Goal: Task Accomplishment & Management: Use online tool/utility

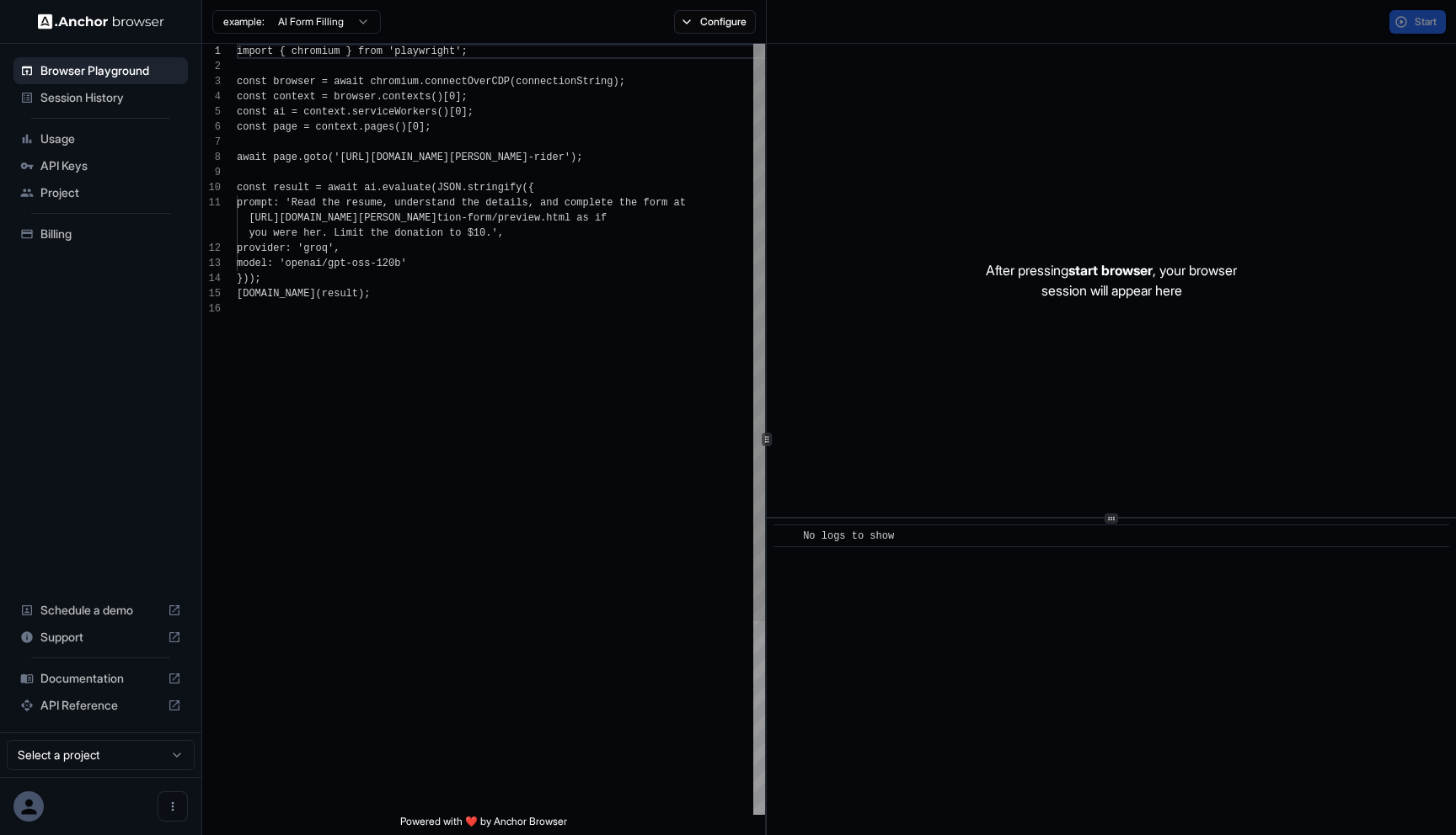
scroll to position [152, 0]
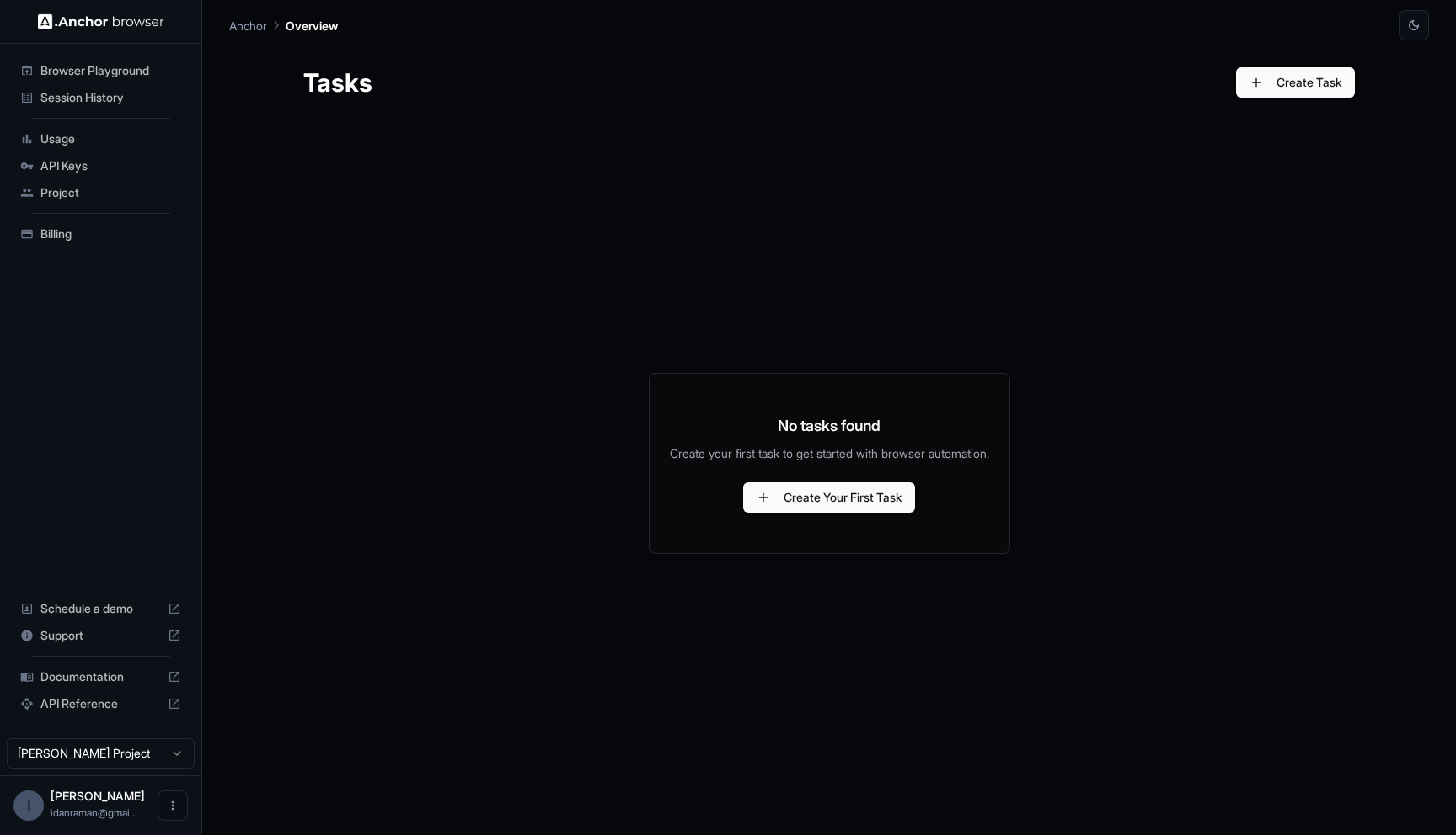
click at [424, 173] on div "No tasks found Create your first task to get started with browser automation. C…" at bounding box center [829, 464] width 1052 height 691
